Goal: Understand process/instructions: Learn how to perform a task or action

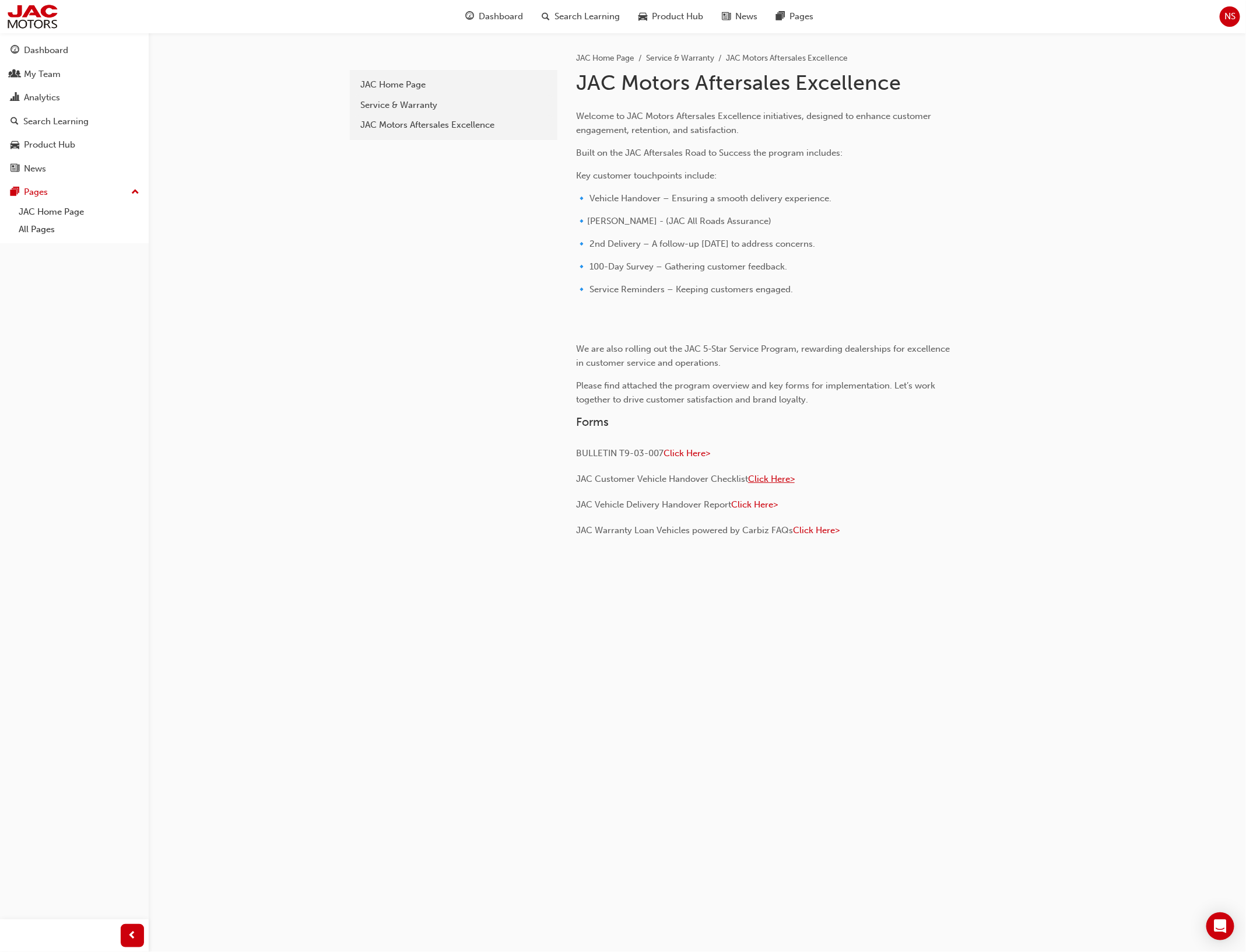
click at [767, 484] on span "Click Here>" at bounding box center [772, 479] width 47 height 11
click at [763, 510] on span "Click Here>" at bounding box center [755, 504] width 47 height 11
